Goal: Find specific page/section: Find specific page/section

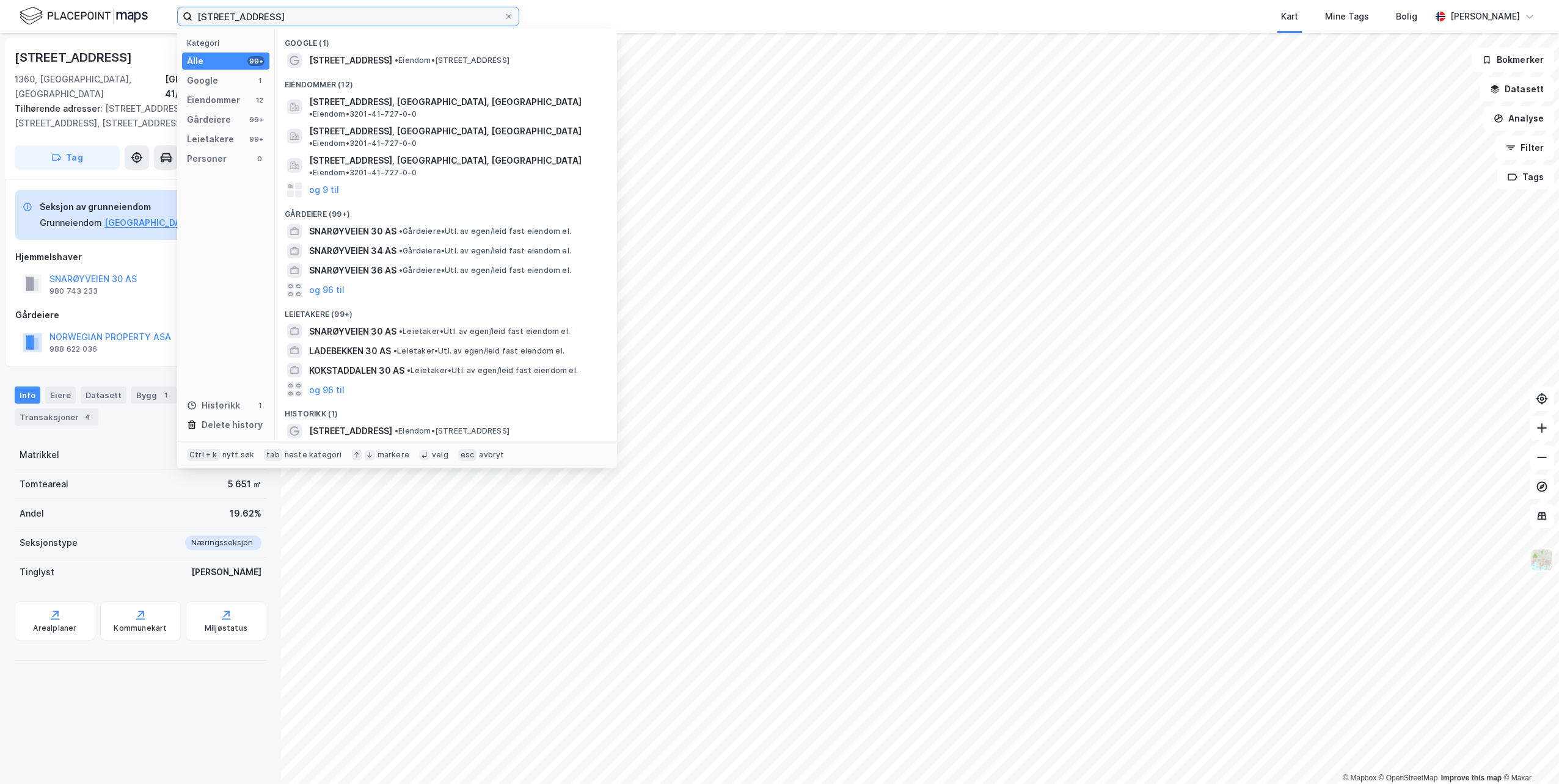
click at [282, 23] on input "[STREET_ADDRESS]" at bounding box center [348, 16] width 312 height 18
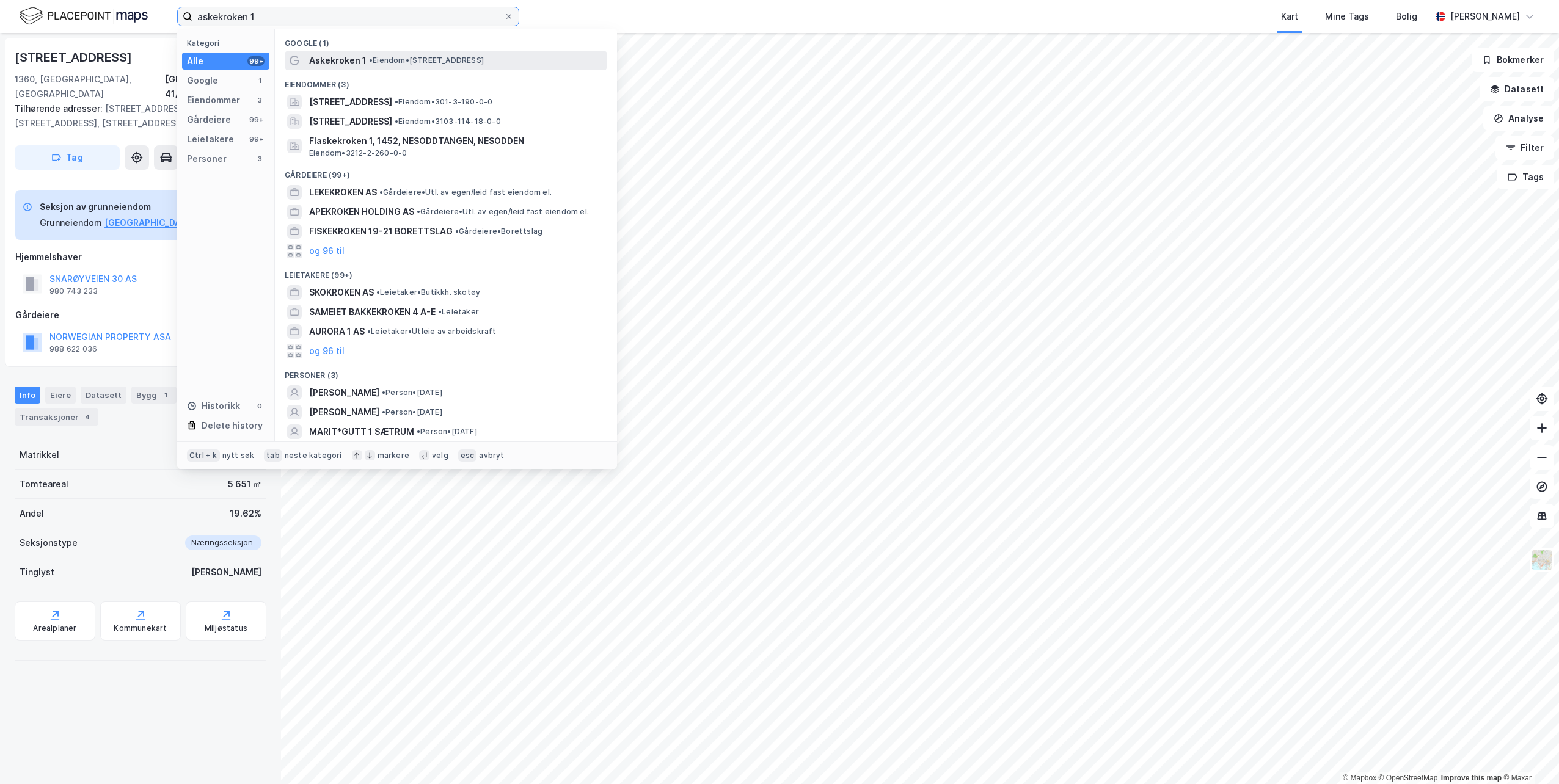
type input "askekroken 1"
click at [349, 55] on span "Askekroken 1" at bounding box center [337, 60] width 57 height 14
